Goal: Task Accomplishment & Management: Complete application form

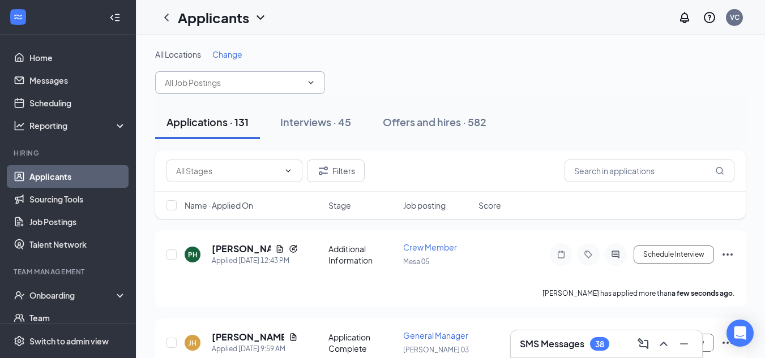
click at [245, 85] on input "text" at bounding box center [233, 82] width 137 height 12
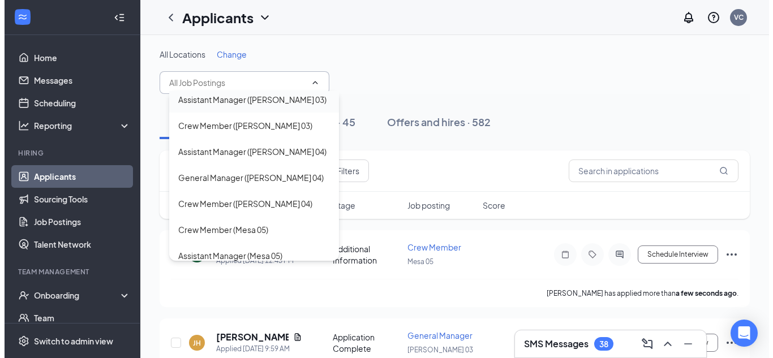
scroll to position [113, 0]
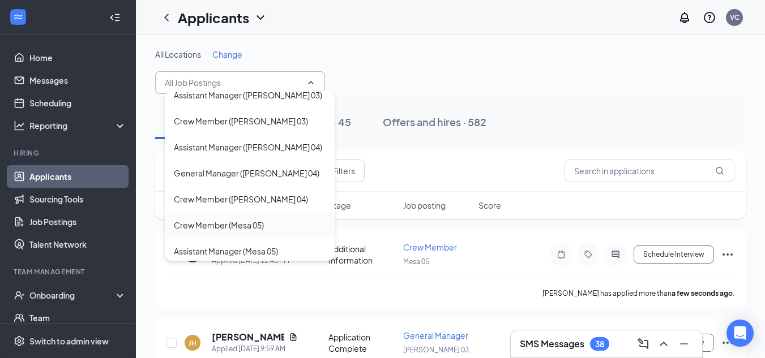
click at [251, 221] on div "Crew Member (Mesa 05)" at bounding box center [219, 225] width 90 height 12
type input "Crew Member (Mesa 05)"
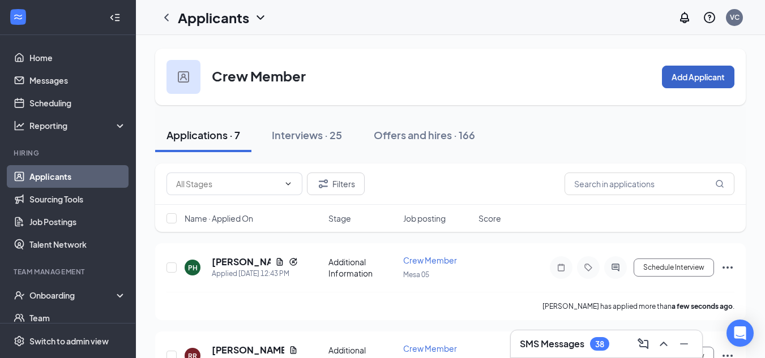
click at [694, 81] on button "Add Applicant" at bounding box center [698, 77] width 72 height 23
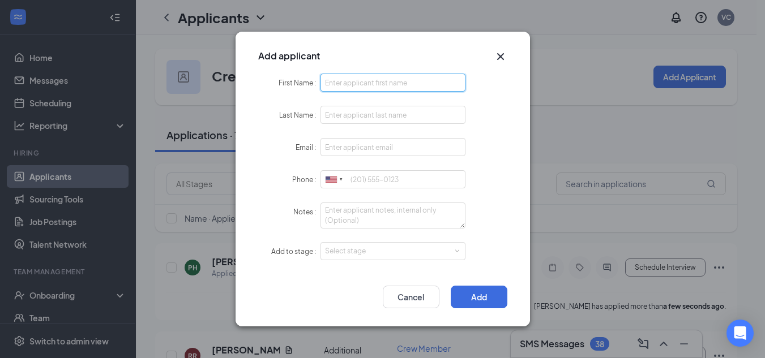
click at [390, 80] on input "First Name" at bounding box center [392, 83] width 145 height 18
type input "juritzi"
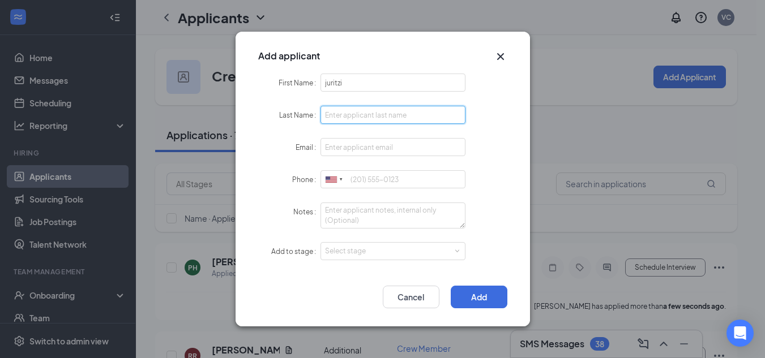
click at [413, 114] on input "Last Name" at bounding box center [392, 115] width 145 height 18
type input "[PERSON_NAME]"
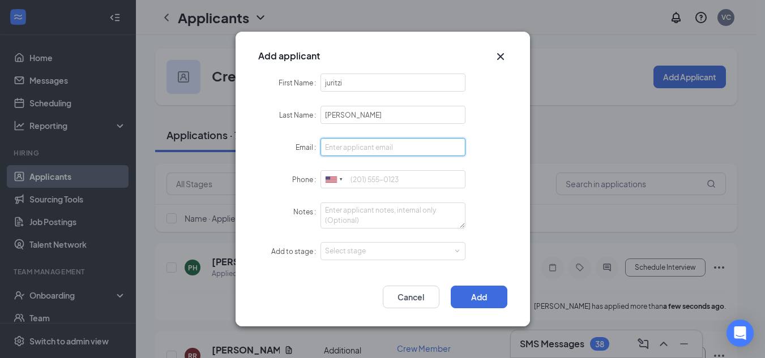
click at [382, 145] on input "Email" at bounding box center [392, 147] width 145 height 18
type input "[EMAIL_ADDRESS][DOMAIN_NAME]"
click at [374, 188] on div "[GEOGRAPHIC_DATA] + 1 [GEOGRAPHIC_DATA] + 44 [GEOGRAPHIC_DATA] (‫[GEOGRAPHIC_DA…" at bounding box center [392, 179] width 145 height 19
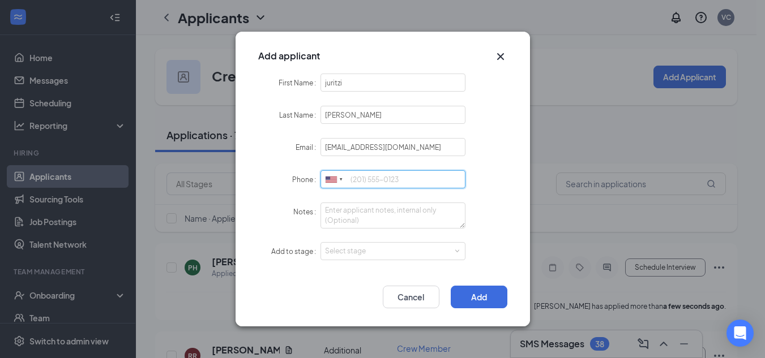
click at [375, 180] on input "Phone" at bounding box center [392, 179] width 145 height 18
click at [389, 255] on div "Select stage" at bounding box center [390, 251] width 131 height 11
type input "6232339710"
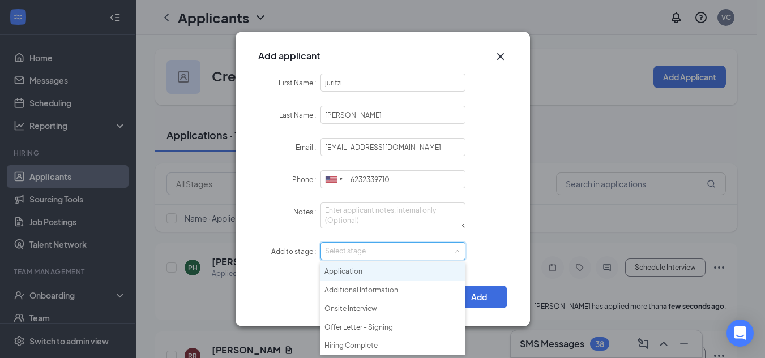
click at [390, 269] on li "Application" at bounding box center [392, 272] width 145 height 19
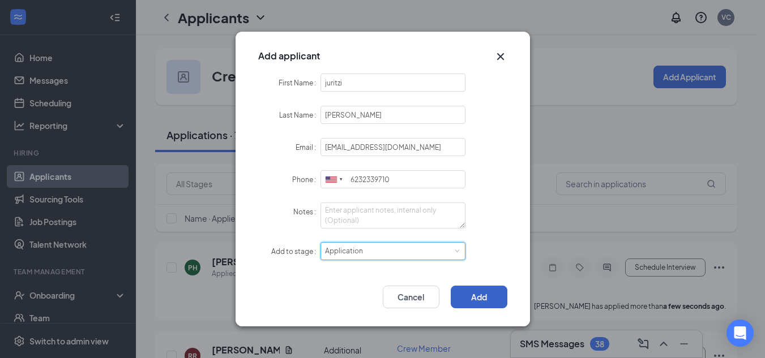
click at [471, 302] on button "Add" at bounding box center [479, 297] width 57 height 23
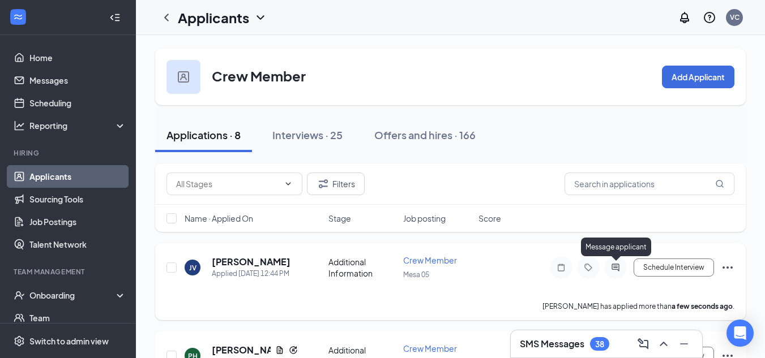
click at [614, 269] on icon "ActiveChat" at bounding box center [615, 267] width 14 height 9
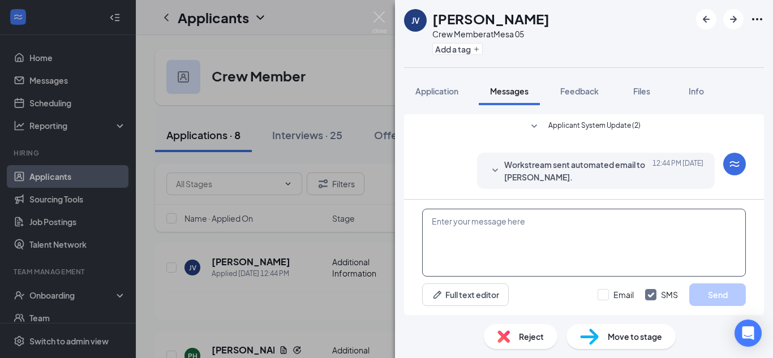
click at [594, 239] on textarea at bounding box center [584, 243] width 324 height 68
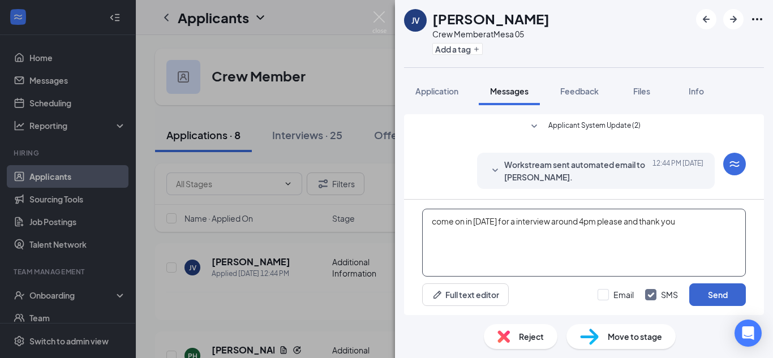
type textarea "come on in [DATE] for a interview around 4pm please and thank you"
click at [728, 289] on button "Send" at bounding box center [717, 295] width 57 height 23
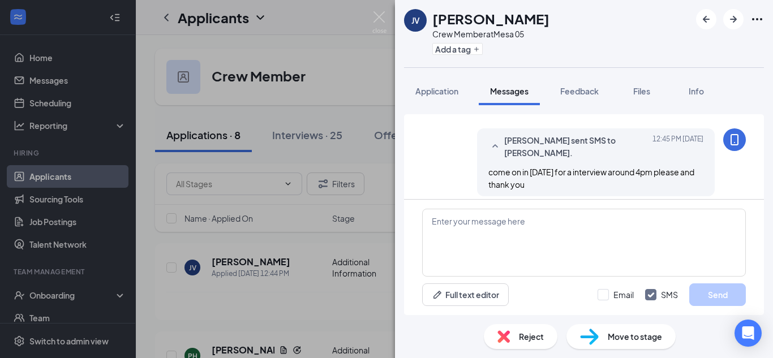
scroll to position [86, 0]
